Goal: Information Seeking & Learning: Learn about a topic

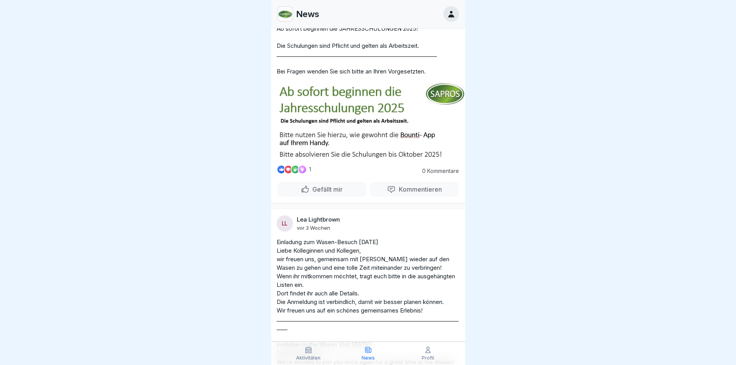
scroll to position [78, 0]
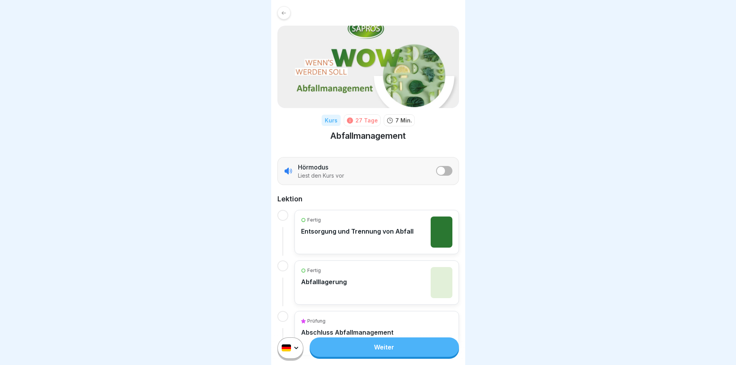
click at [381, 354] on link "Weiter" at bounding box center [384, 346] width 149 height 19
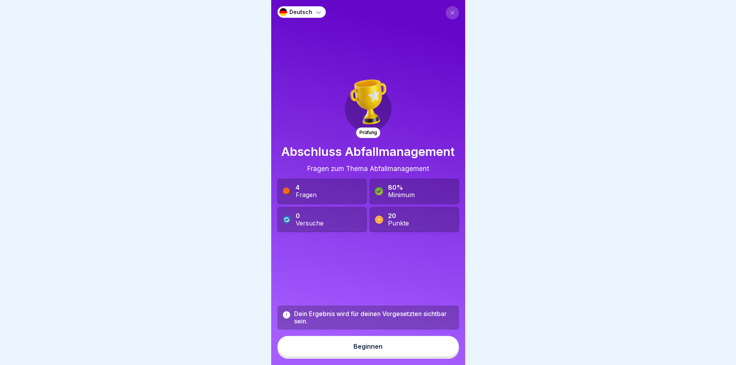
click at [381, 354] on button "Beginnen" at bounding box center [369, 345] width 182 height 21
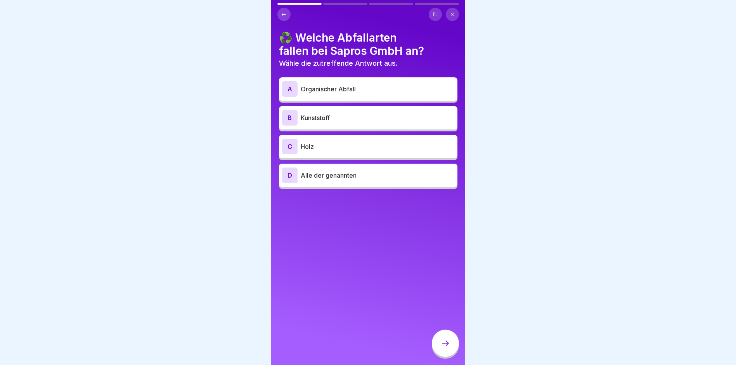
click at [393, 181] on div "D Alle der genannten" at bounding box center [368, 175] width 172 height 16
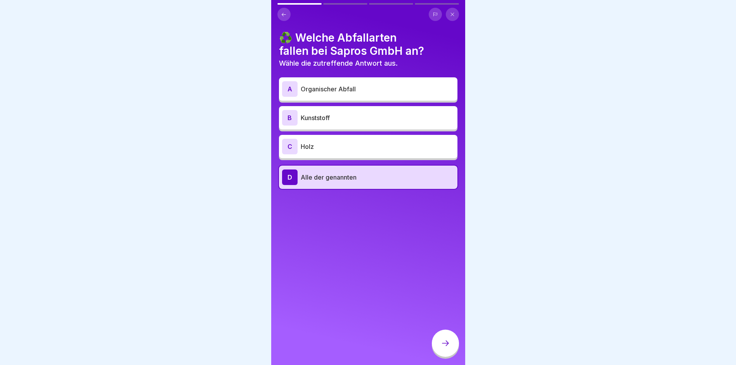
click at [440, 344] on div at bounding box center [445, 342] width 27 height 27
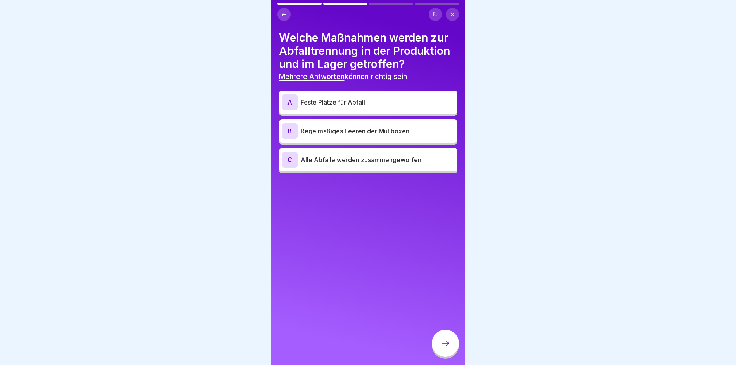
click at [355, 103] on p "Feste Plätze für Abfall" at bounding box center [378, 101] width 154 height 9
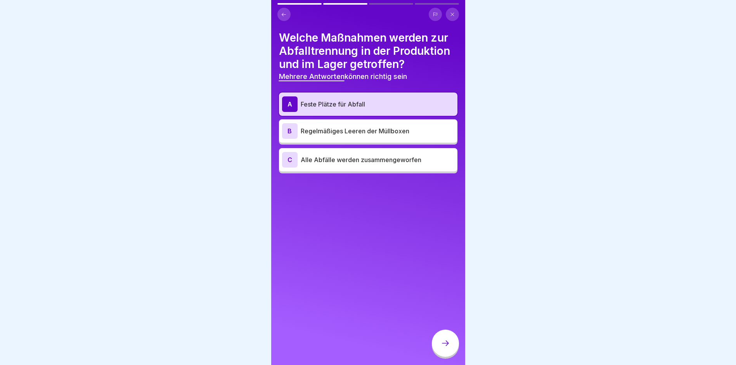
click at [352, 134] on p "Regelmäßiges Leeren der Müllboxen" at bounding box center [378, 130] width 154 height 9
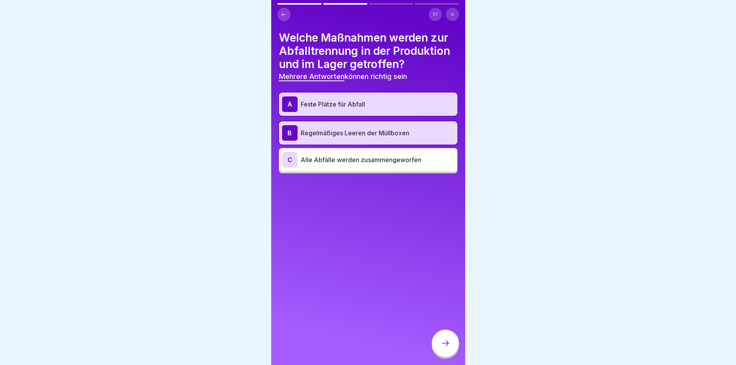
click at [443, 344] on div at bounding box center [445, 342] width 27 height 27
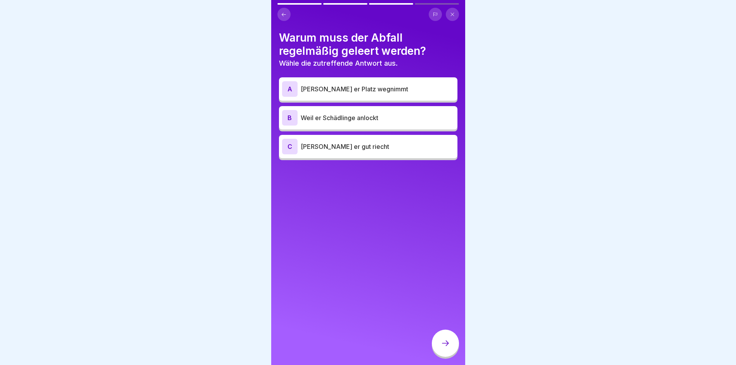
click at [349, 119] on p "Weil er Schädlinge anlockt" at bounding box center [378, 117] width 154 height 9
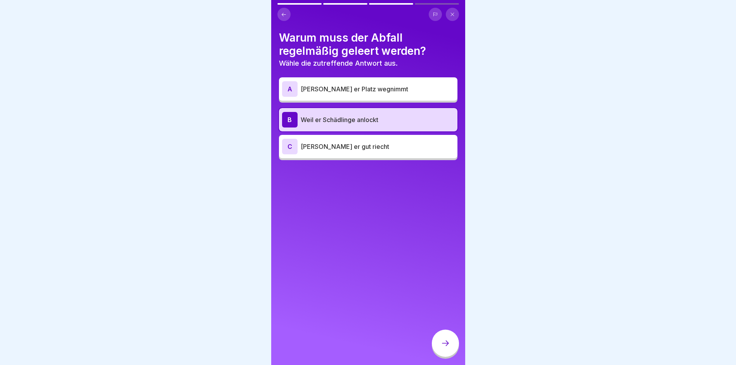
click at [447, 347] on icon at bounding box center [445, 342] width 9 height 9
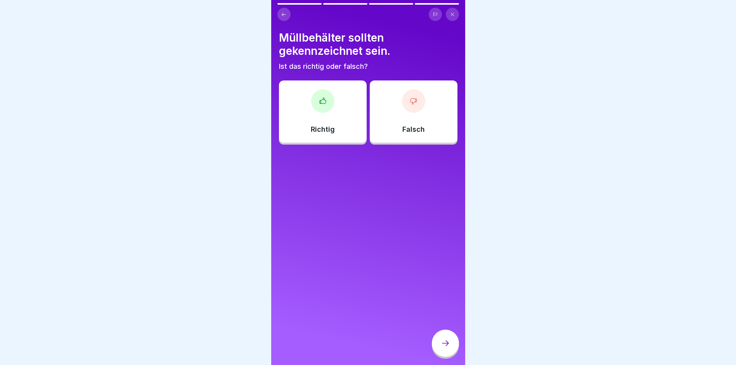
click at [332, 124] on div "Richtig" at bounding box center [323, 111] width 88 height 62
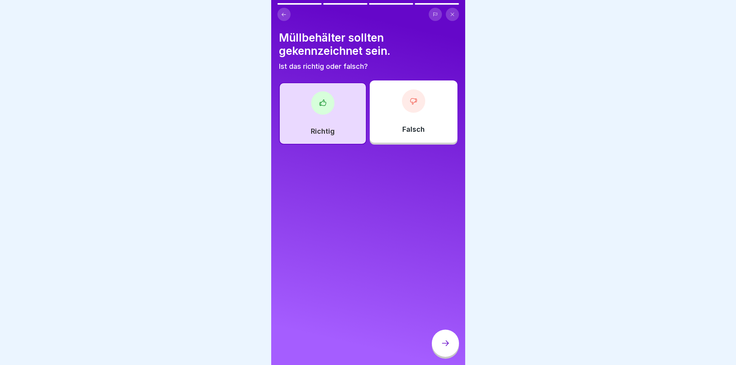
click at [451, 345] on div at bounding box center [445, 342] width 27 height 27
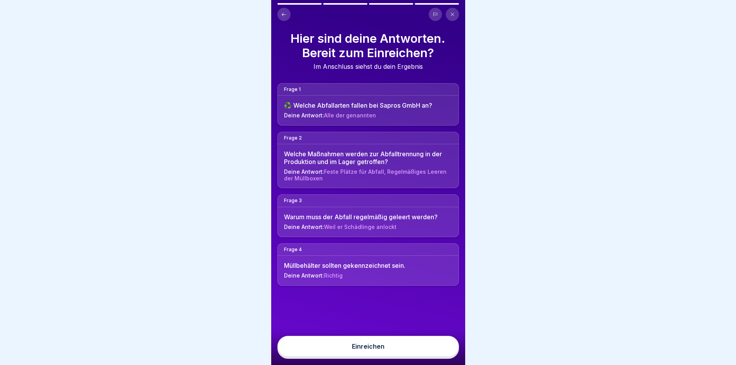
click at [426, 347] on button "Einreichen" at bounding box center [369, 345] width 182 height 21
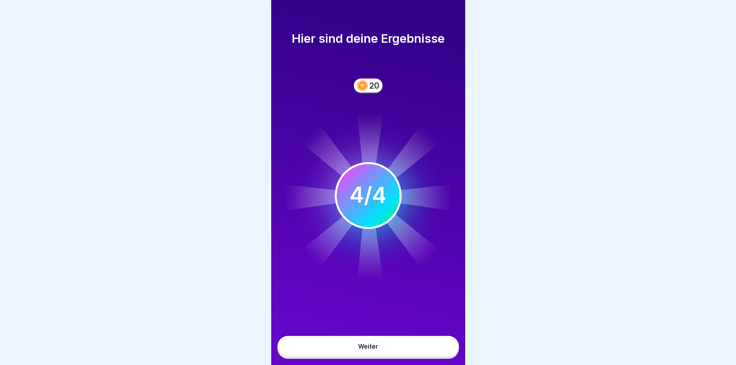
click at [414, 351] on button "Weiter" at bounding box center [369, 345] width 182 height 21
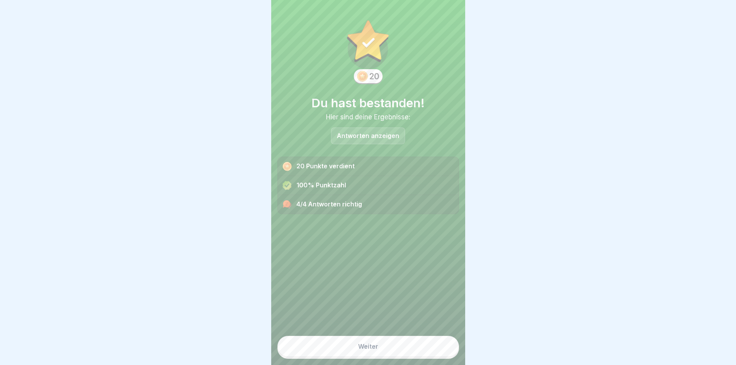
click at [414, 351] on button "Weiter" at bounding box center [369, 345] width 182 height 21
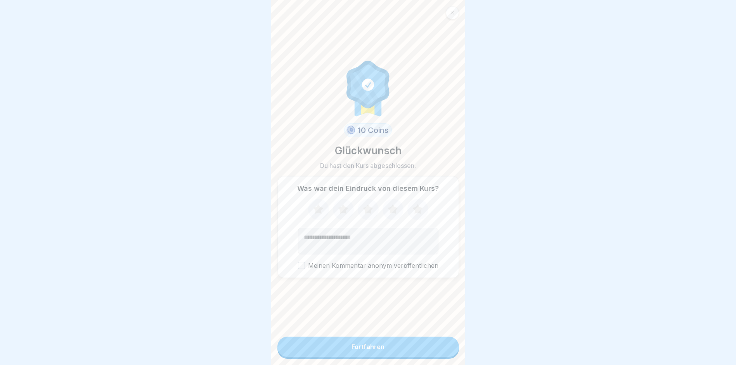
click at [418, 351] on button "Fortfahren" at bounding box center [369, 346] width 182 height 20
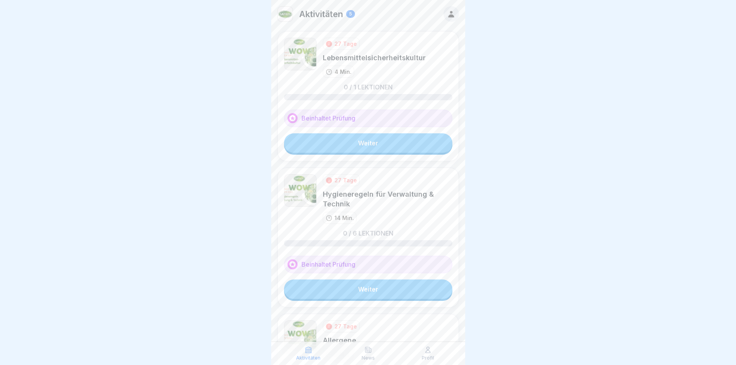
click at [370, 139] on link "Weiter" at bounding box center [368, 142] width 168 height 19
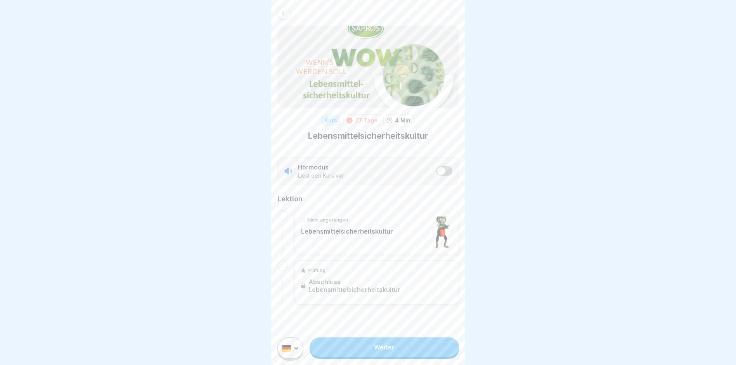
click at [346, 347] on link "Weiter" at bounding box center [384, 346] width 149 height 19
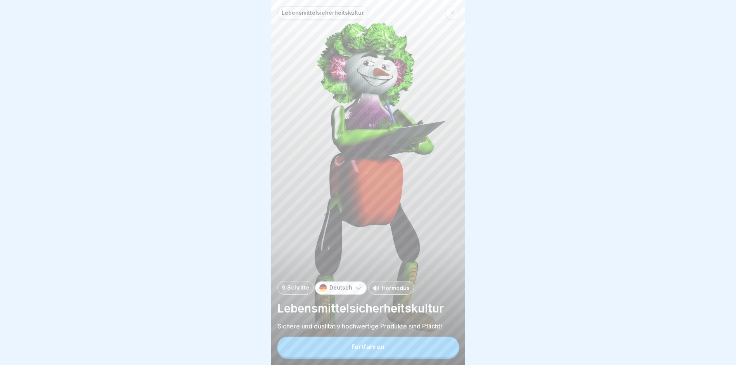
click at [346, 347] on button "Fortfahren" at bounding box center [369, 346] width 182 height 20
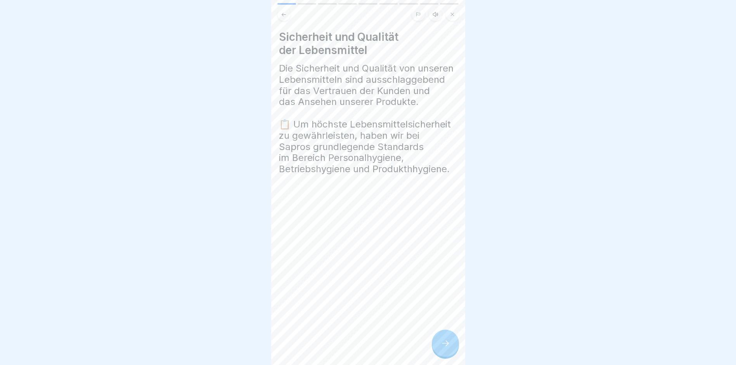
click at [440, 351] on div at bounding box center [445, 342] width 27 height 27
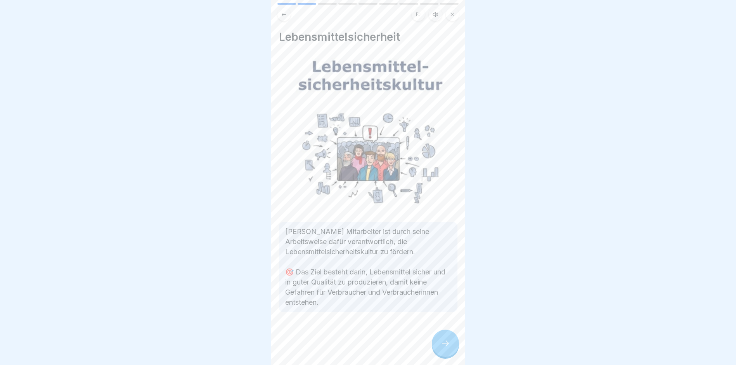
click at [441, 347] on icon at bounding box center [445, 342] width 9 height 9
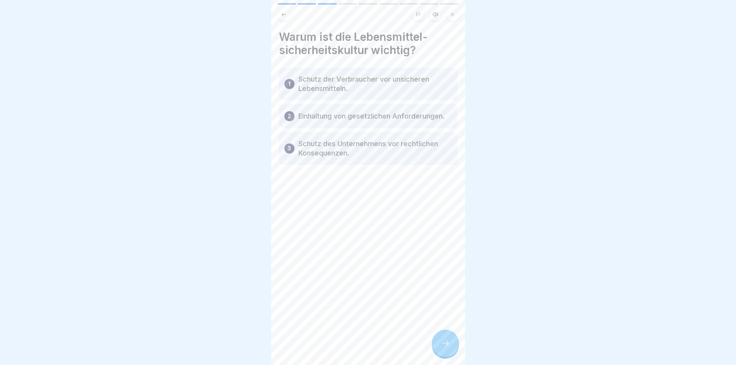
click at [447, 347] on icon at bounding box center [445, 342] width 9 height 9
